Goal: Information Seeking & Learning: Learn about a topic

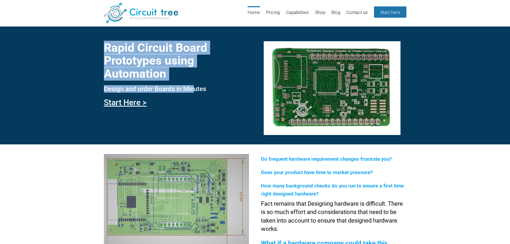
drag, startPoint x: 103, startPoint y: 89, endPoint x: 194, endPoint y: 86, distance: 91.1
click at [194, 86] on div "Rapid Circuit Board Prototypes using Automation Design and order Boards in Minu…" at bounding box center [255, 85] width 510 height 118
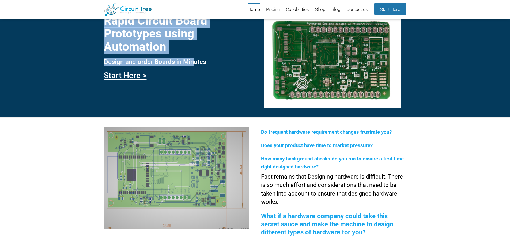
scroll to position [47, 0]
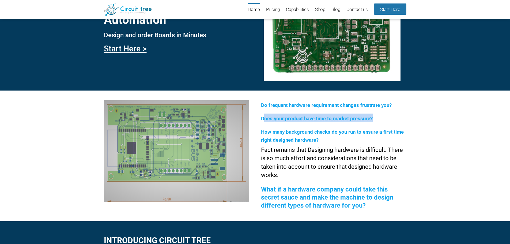
drag, startPoint x: 266, startPoint y: 119, endPoint x: 385, endPoint y: 121, distance: 119.8
click at [385, 121] on h2 "Does your product have time to market pressure?" at bounding box center [333, 118] width 145 height 8
click at [387, 120] on h2 "Does your product have time to market pressure?" at bounding box center [333, 118] width 145 height 8
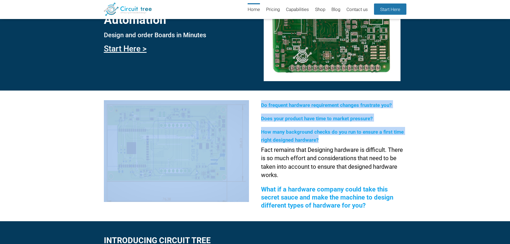
drag, startPoint x: 260, startPoint y: 130, endPoint x: 325, endPoint y: 142, distance: 65.3
click at [325, 142] on div "Do frequent hardware requirement changes frustrate you? Does your product have …" at bounding box center [255, 156] width 510 height 130
click at [329, 141] on h2 "How many background checks do you run to ensure a first time right designed har…" at bounding box center [333, 135] width 145 height 16
click at [342, 138] on h2 "How many background checks do you run to ensure a first time right designed har…" at bounding box center [333, 135] width 145 height 16
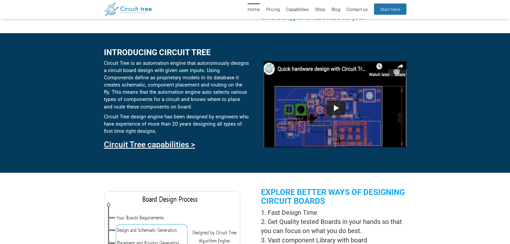
scroll to position [234, 0]
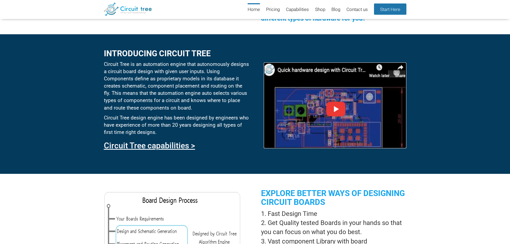
click at [336, 106] on img at bounding box center [335, 105] width 142 height 86
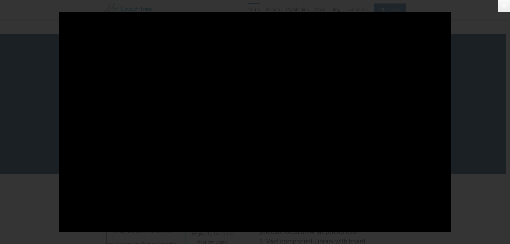
click at [502, 6] on icon at bounding box center [504, 6] width 6 height 6
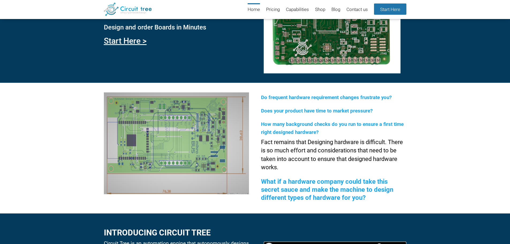
scroll to position [0, 0]
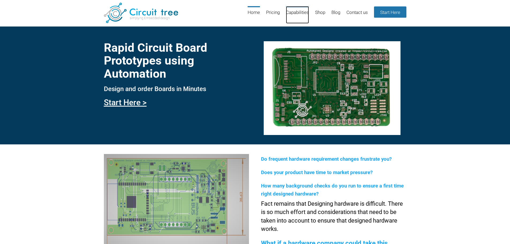
click at [296, 13] on link "Capabilities" at bounding box center [297, 14] width 23 height 17
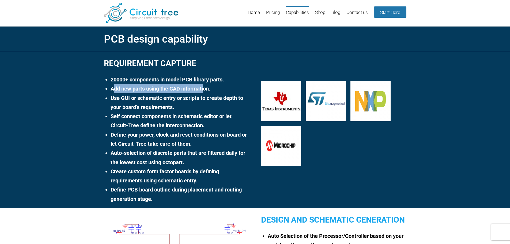
drag, startPoint x: 115, startPoint y: 88, endPoint x: 205, endPoint y: 85, distance: 89.5
click at [205, 85] on li "Add new parts using the CAD information." at bounding box center [180, 88] width 138 height 9
click at [214, 88] on li "Add new parts using the CAD information." at bounding box center [180, 88] width 138 height 9
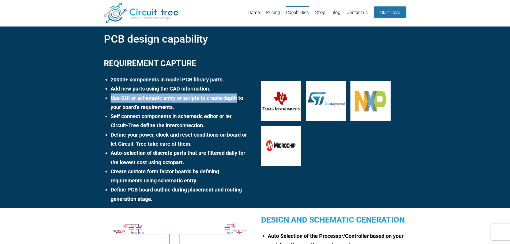
drag, startPoint x: 111, startPoint y: 99, endPoint x: 236, endPoint y: 99, distance: 125.4
click at [236, 99] on li "Use GUI or schematic entry or scripts to create depth to your board’s requireme…" at bounding box center [180, 102] width 138 height 18
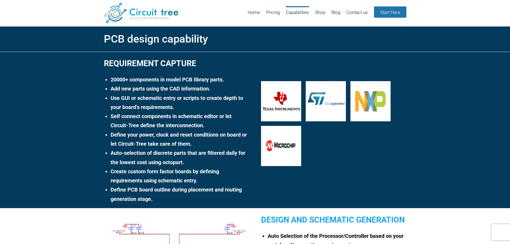
click at [165, 111] on li "Use GUI or schematic entry or scripts to create depth to your board’s requireme…" at bounding box center [180, 102] width 138 height 18
drag, startPoint x: 111, startPoint y: 108, endPoint x: 174, endPoint y: 106, distance: 63.0
click at [169, 106] on li "Use GUI or schematic entry or scripts to create depth to your board’s requireme…" at bounding box center [180, 102] width 138 height 18
click at [191, 105] on li "Use GUI or schematic entry or scripts to create depth to your board’s requireme…" at bounding box center [180, 102] width 138 height 18
drag, startPoint x: 111, startPoint y: 116, endPoint x: 201, endPoint y: 121, distance: 90.6
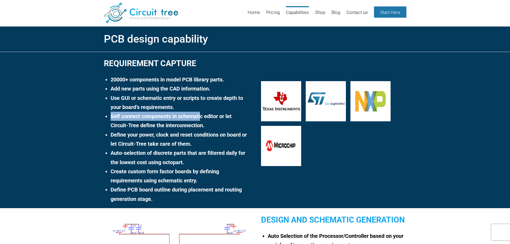
click at [201, 121] on li "Self connect components in schematic editor or let Circuit-Tree define the inte…" at bounding box center [180, 121] width 138 height 18
click at [219, 122] on li "Self connect components in schematic editor or let Circuit-Tree define the inte…" at bounding box center [180, 121] width 138 height 18
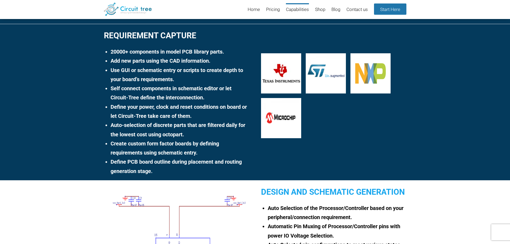
scroll to position [20, 0]
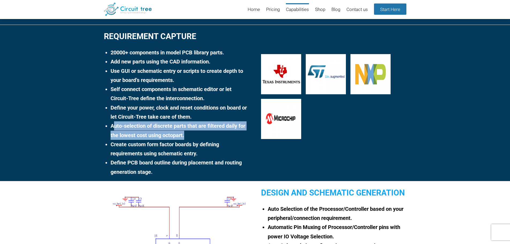
drag, startPoint x: 114, startPoint y: 124, endPoint x: 188, endPoint y: 133, distance: 74.7
click at [187, 132] on li "Auto-selection of discrete parts that are filtered daily for the lowest cost us…" at bounding box center [180, 130] width 138 height 18
click at [191, 134] on li "Auto-selection of discrete parts that are filtered daily for the lowest cost us…" at bounding box center [180, 130] width 138 height 18
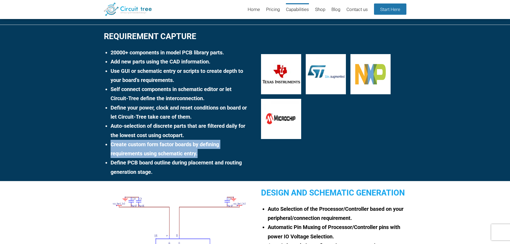
drag, startPoint x: 111, startPoint y: 144, endPoint x: 210, endPoint y: 151, distance: 99.6
click at [210, 151] on li "Create custom form factor boards by defining requirements using schematic entry." at bounding box center [180, 149] width 138 height 18
click at [209, 153] on li "Create custom form factor boards by defining requirements using schematic entry." at bounding box center [180, 149] width 138 height 18
click at [206, 153] on li "Create custom form factor boards by defining requirements using schematic entry." at bounding box center [180, 149] width 138 height 18
click at [147, 155] on li "Create custom form factor boards by defining requirements using schematic entry." at bounding box center [180, 149] width 138 height 18
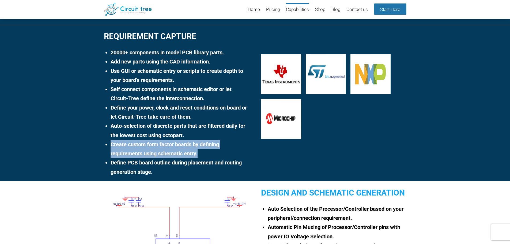
click at [205, 140] on li "Create custom form factor boards by defining requirements using schematic entry." at bounding box center [180, 149] width 138 height 18
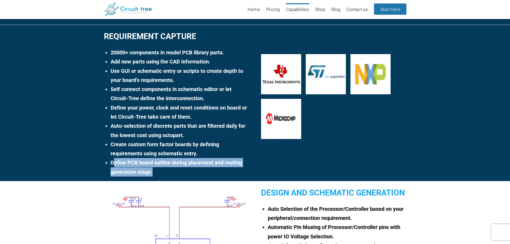
drag, startPoint x: 114, startPoint y: 162, endPoint x: 157, endPoint y: 172, distance: 43.6
click at [157, 172] on li "Define PCB board outline during placement and routing generation stage." at bounding box center [180, 167] width 138 height 18
click at [167, 173] on li "Define PCB board outline during placement and routing generation stage." at bounding box center [180, 167] width 138 height 18
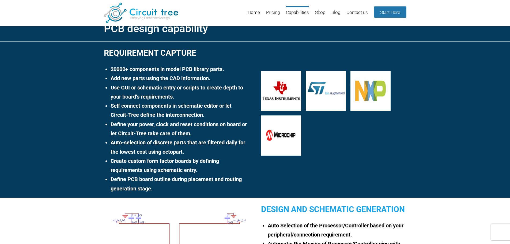
scroll to position [0, 0]
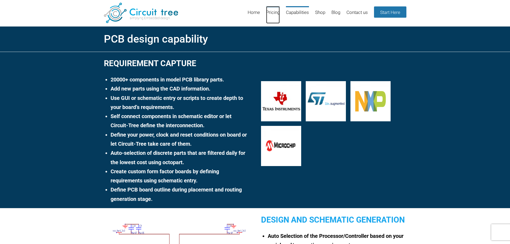
click at [270, 11] on link "Pricing" at bounding box center [273, 14] width 14 height 17
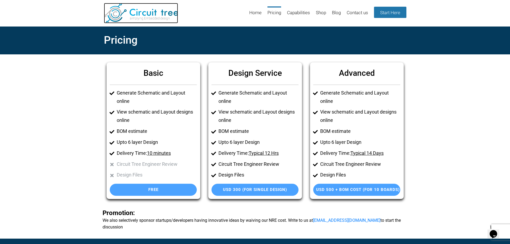
click at [141, 4] on img at bounding box center [141, 13] width 74 height 20
click at [143, 11] on img at bounding box center [141, 13] width 74 height 20
